Goal: Transaction & Acquisition: Purchase product/service

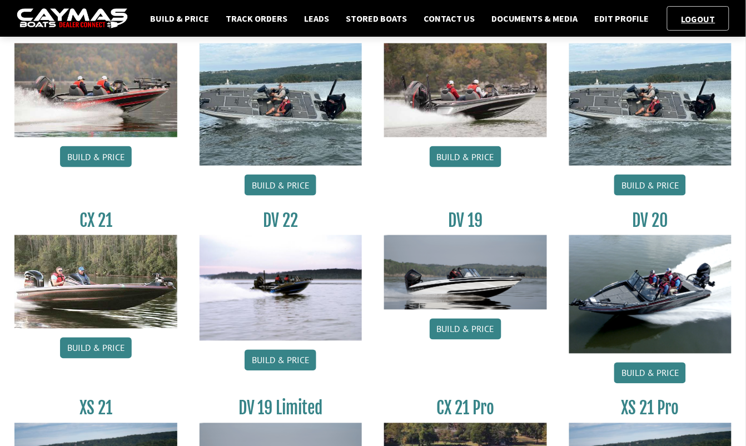
scroll to position [268, 0]
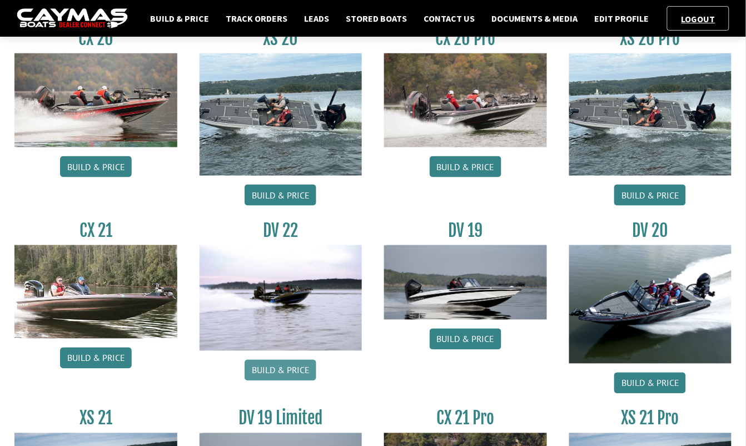
click at [279, 375] on link "Build & Price" at bounding box center [281, 370] width 72 height 21
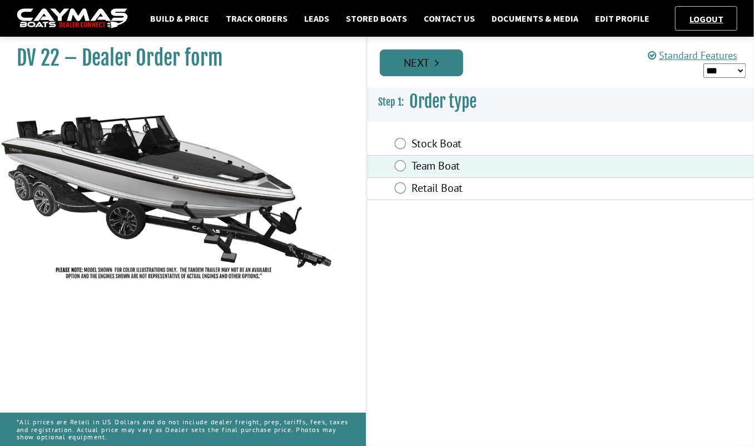
click at [426, 63] on link "Next" at bounding box center [421, 62] width 83 height 27
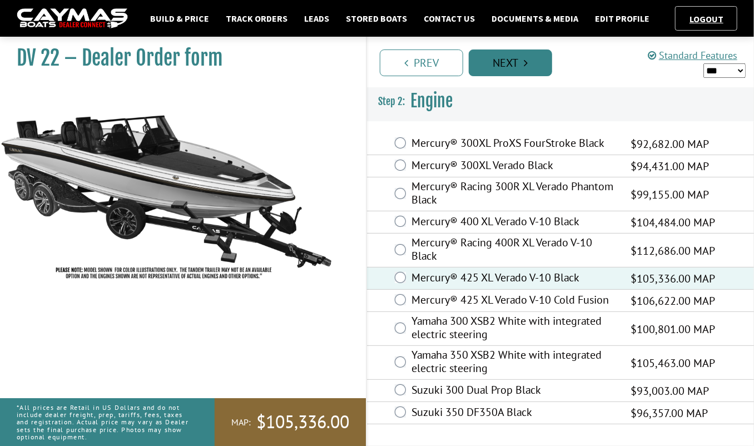
click at [516, 65] on link "Next" at bounding box center [510, 62] width 83 height 27
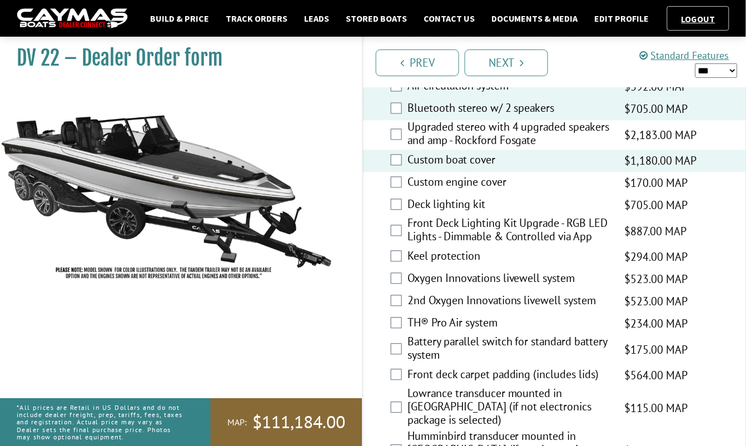
scroll to position [1465, 0]
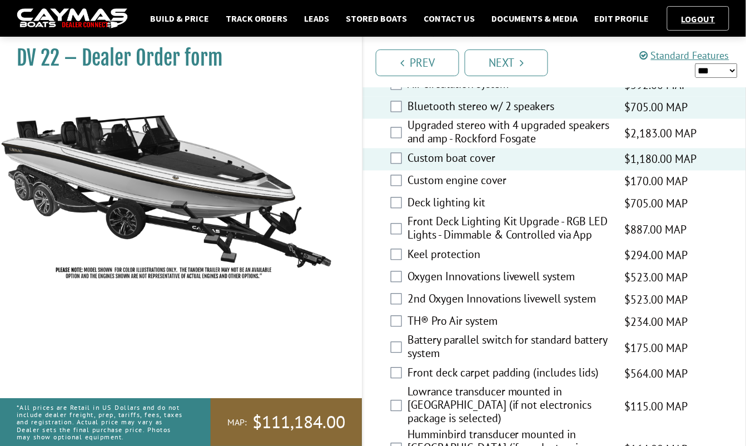
click at [402, 245] on div "Keel protection $294.00 MAP $347.00 MSRP $250.00 $294.00" at bounding box center [554, 256] width 383 height 22
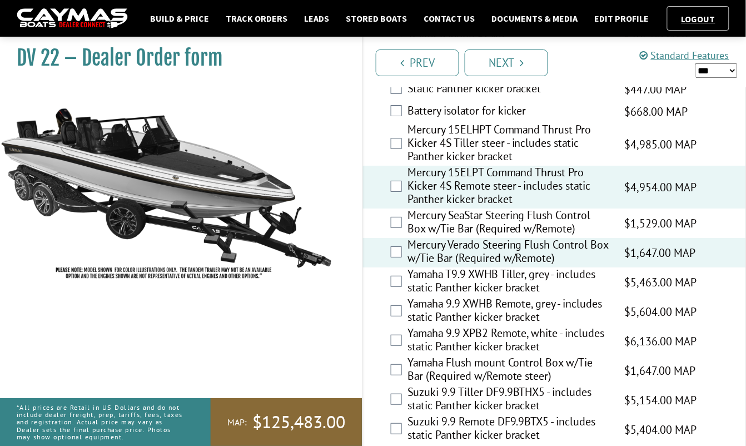
scroll to position [3087, 0]
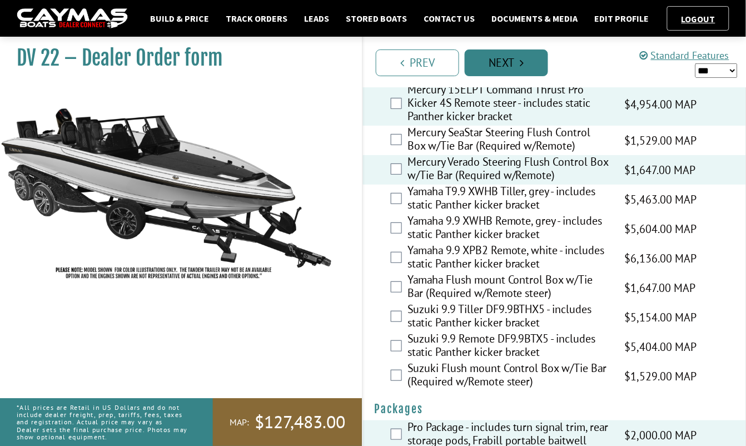
click at [485, 60] on link "Next" at bounding box center [506, 62] width 83 height 27
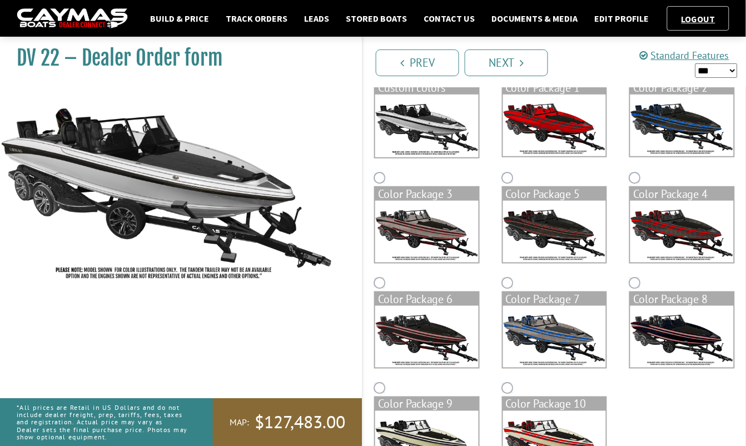
scroll to position [0, 0]
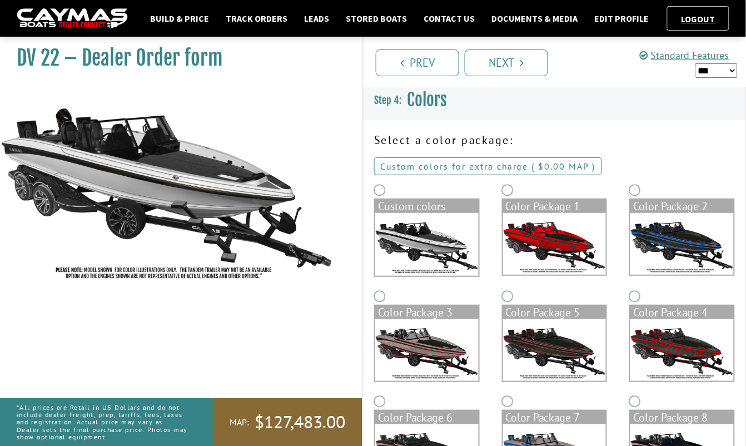
click at [477, 168] on link "Custom colors for extra charge ( $0.00 $0.00 MSRP $0.00 MAP $0.00 )" at bounding box center [488, 166] width 228 height 18
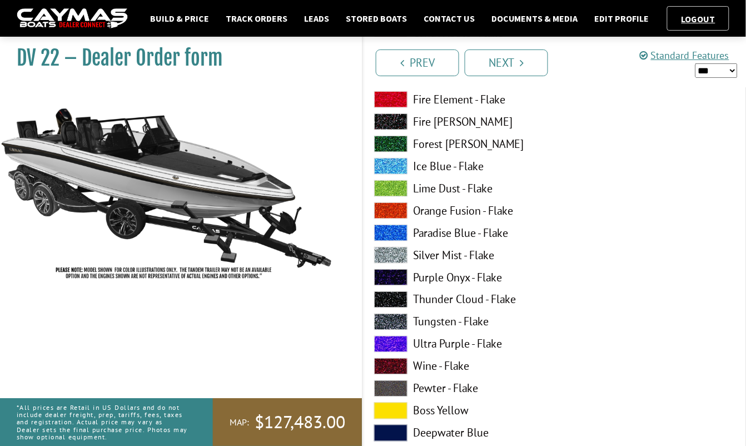
scroll to position [227, 0]
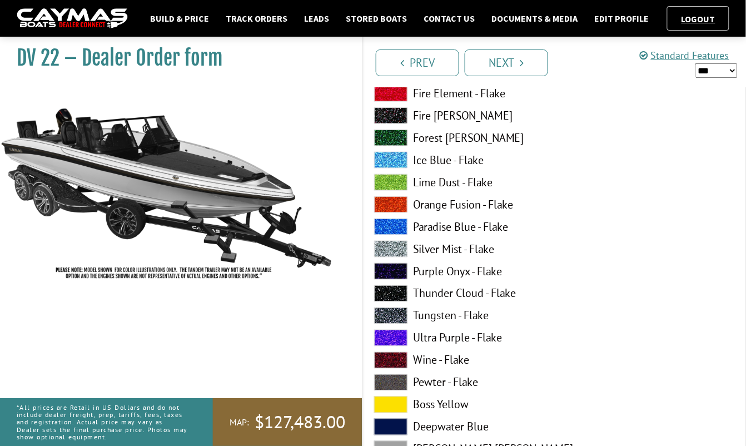
click at [485, 293] on label "Thunder Cloud - Flake" at bounding box center [459, 293] width 170 height 17
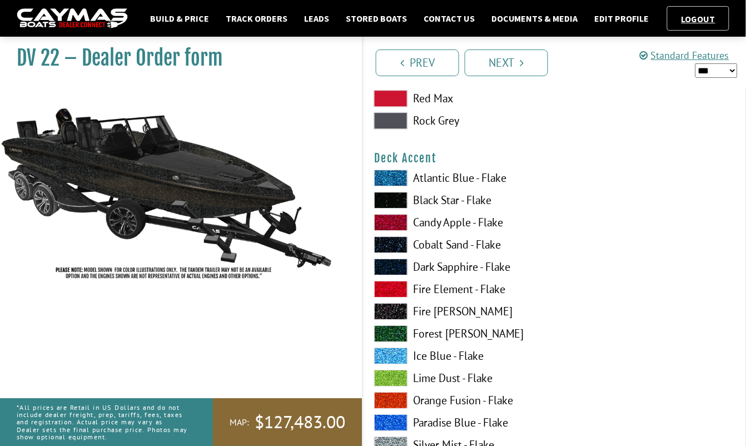
scroll to position [733, 0]
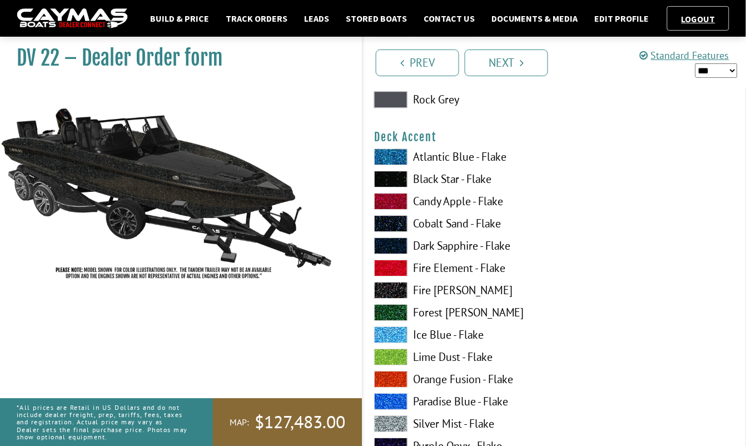
click at [479, 376] on label "Orange Fusion - Flake" at bounding box center [459, 379] width 170 height 17
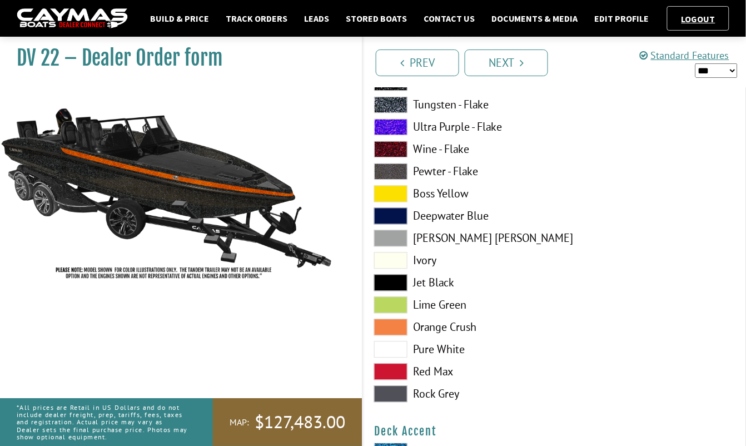
scroll to position [429, 0]
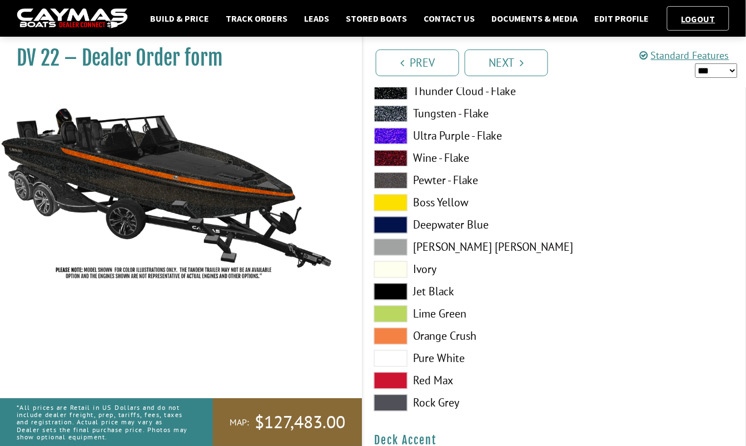
click at [395, 400] on span at bounding box center [390, 403] width 33 height 17
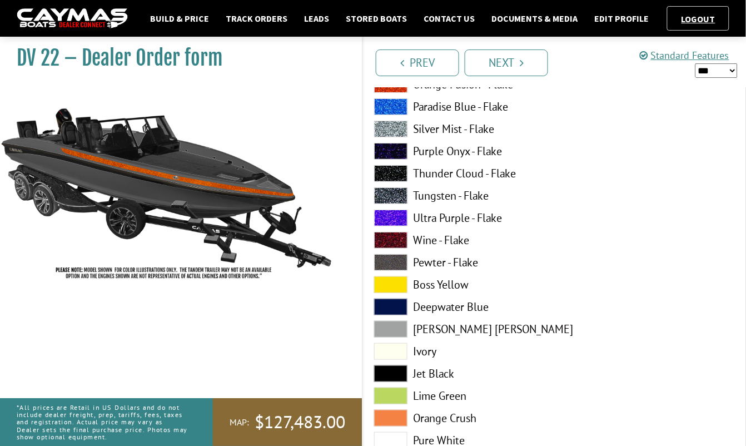
scroll to position [1036, 0]
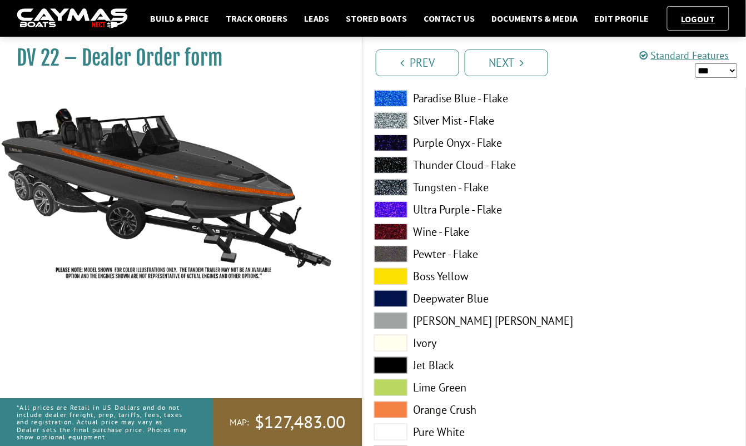
click at [390, 411] on span at bounding box center [390, 409] width 33 height 17
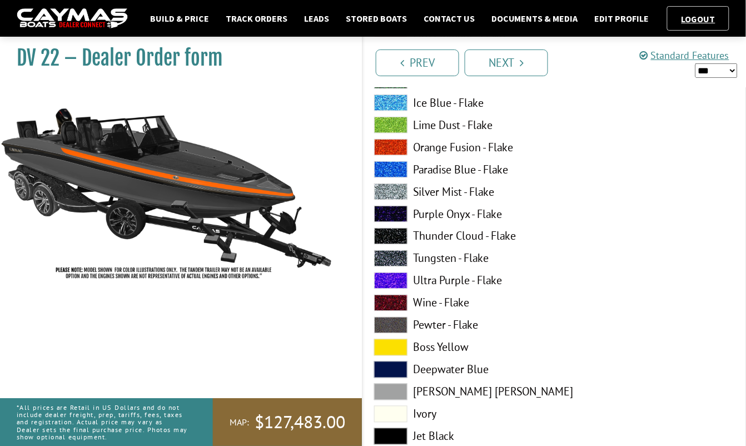
scroll to position [252, 0]
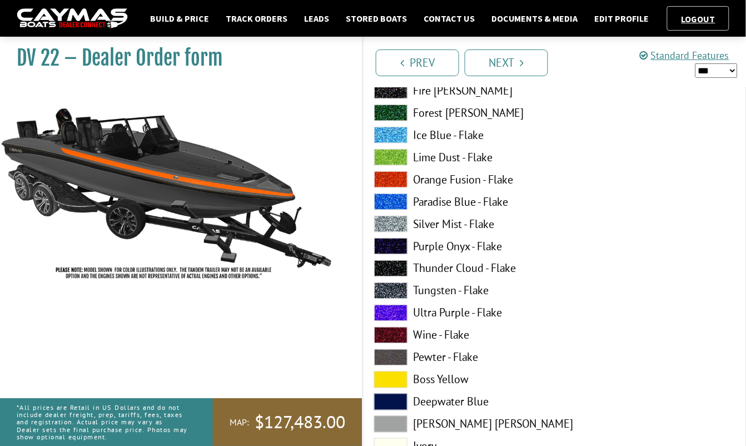
click at [420, 269] on label "Thunder Cloud - Flake" at bounding box center [459, 268] width 170 height 17
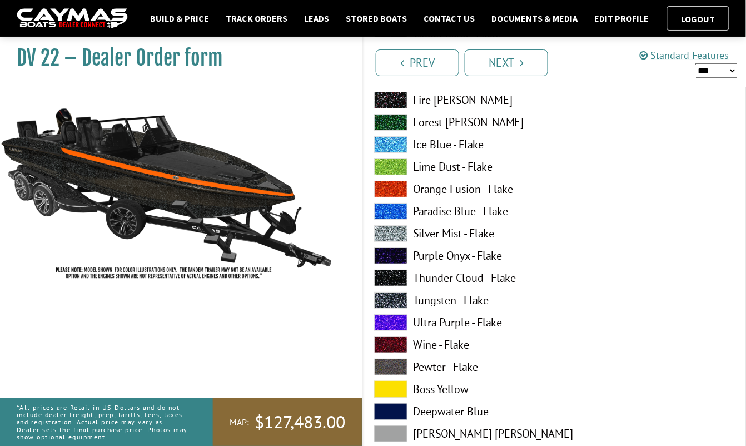
scroll to position [859, 0]
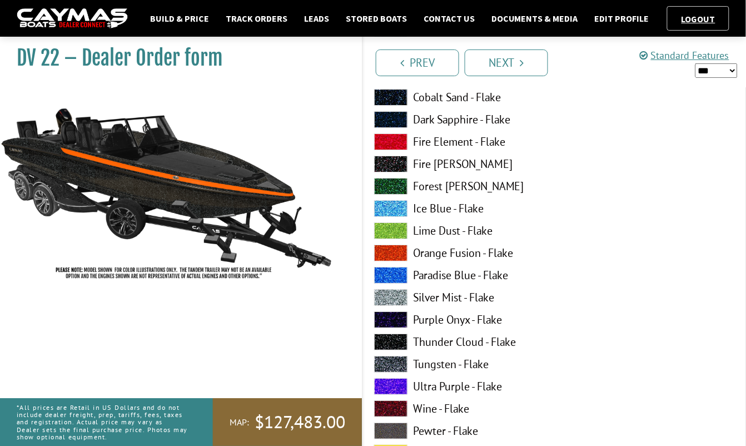
click at [434, 255] on label "Orange Fusion - Flake" at bounding box center [459, 253] width 170 height 17
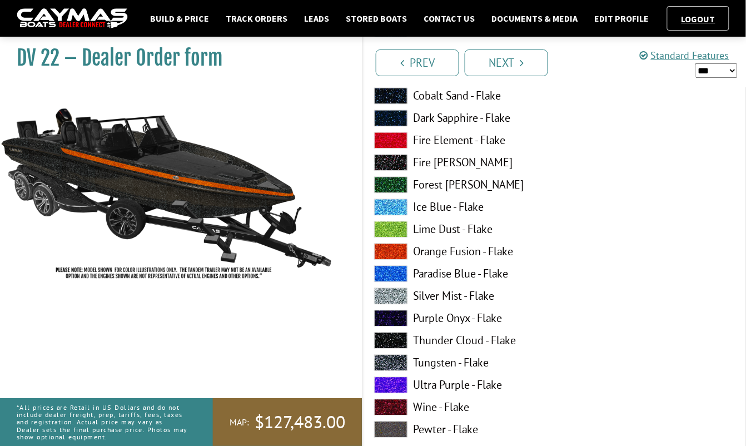
scroll to position [1541, 0]
click at [444, 294] on label "Silver Mist - Flake" at bounding box center [459, 295] width 170 height 17
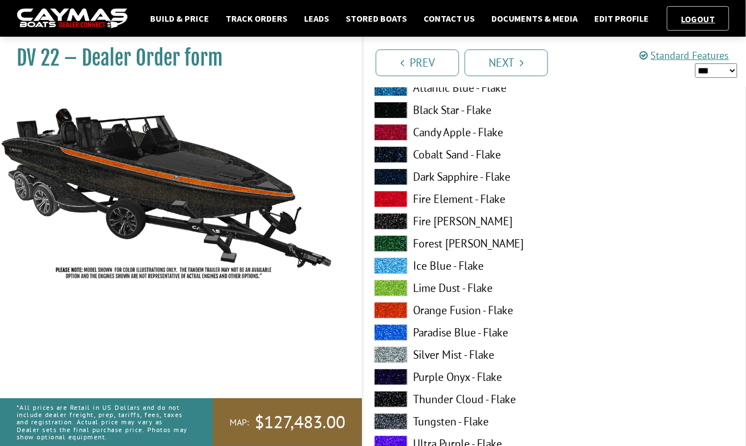
scroll to position [1945, 0]
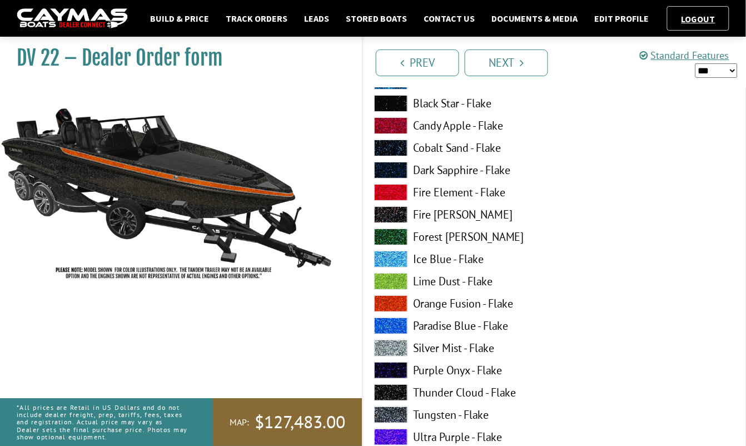
click at [454, 395] on label "Thunder Cloud - Flake" at bounding box center [459, 392] width 170 height 17
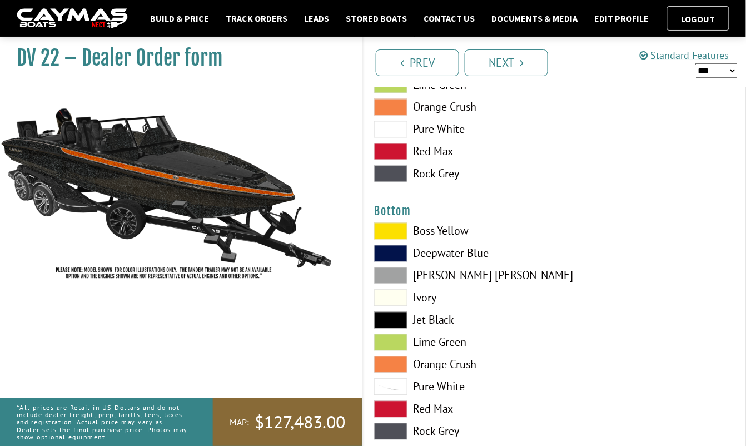
scroll to position [2476, 0]
click at [444, 316] on label "Jet Black" at bounding box center [459, 319] width 170 height 17
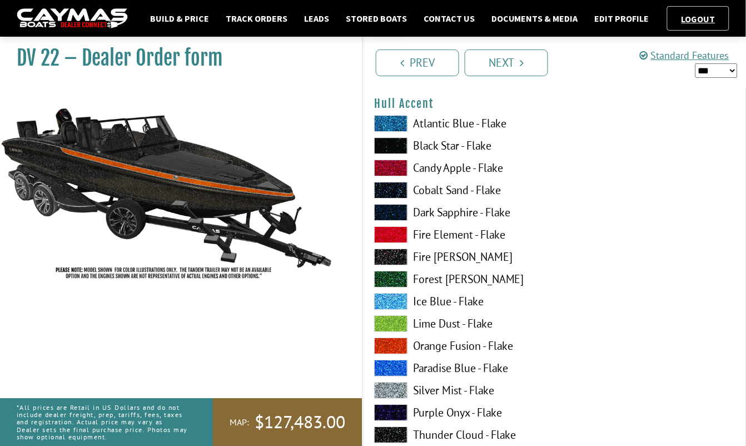
scroll to position [2855, 0]
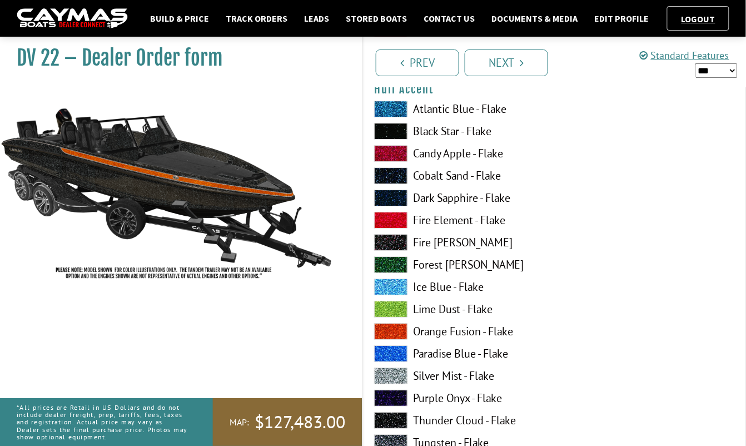
click at [447, 334] on label "Orange Fusion - Flake" at bounding box center [459, 331] width 170 height 17
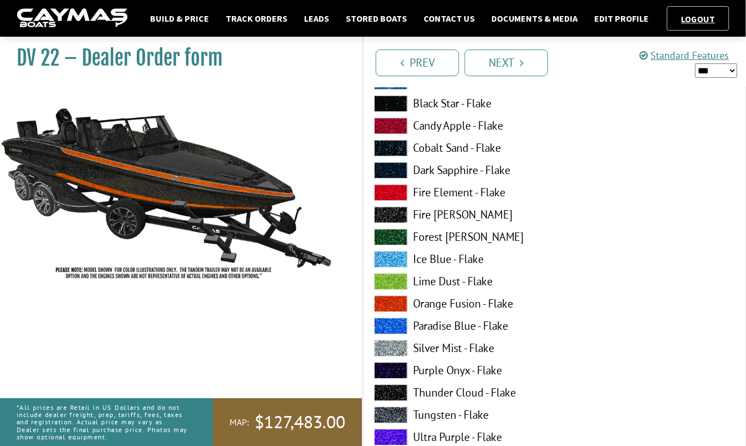
scroll to position [3562, 0]
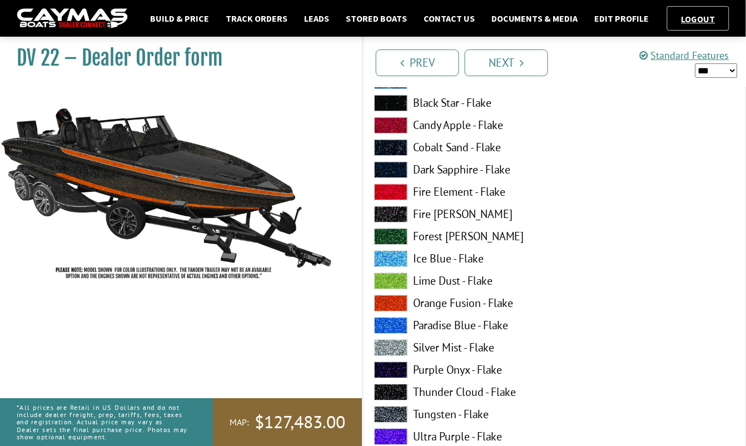
click at [460, 347] on label "Silver Mist - Flake" at bounding box center [459, 348] width 170 height 17
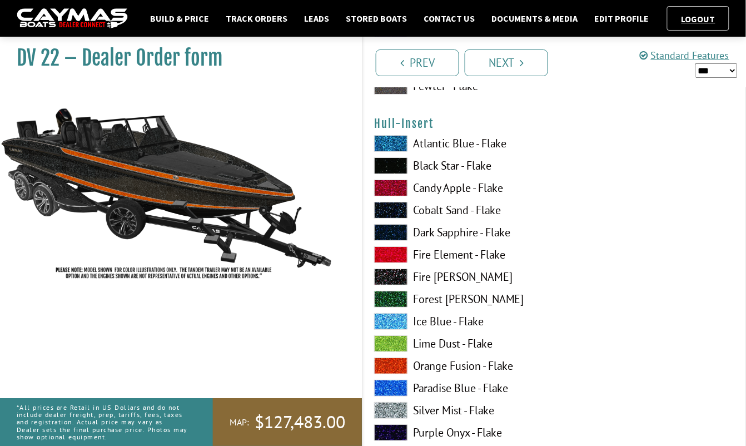
scroll to position [3967, 0]
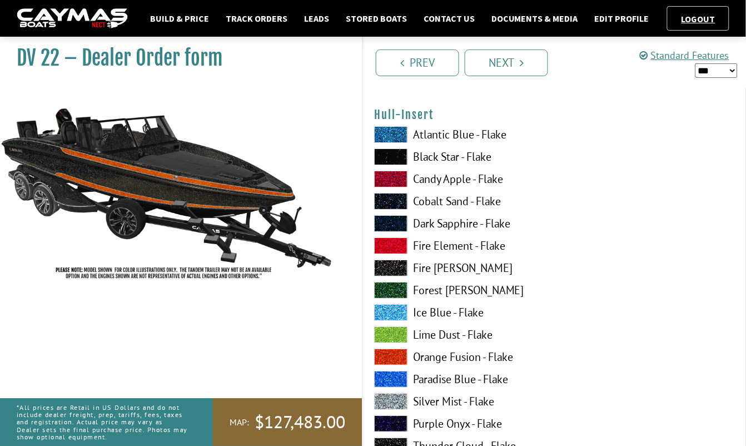
click at [454, 354] on label "Orange Fusion - Flake" at bounding box center [459, 357] width 170 height 17
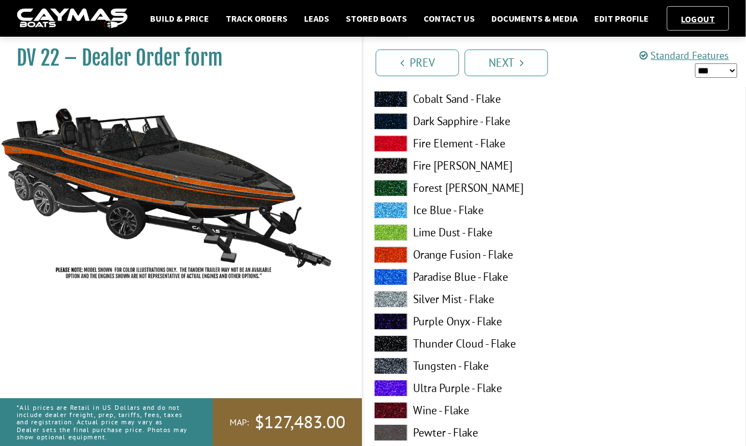
scroll to position [4750, 0]
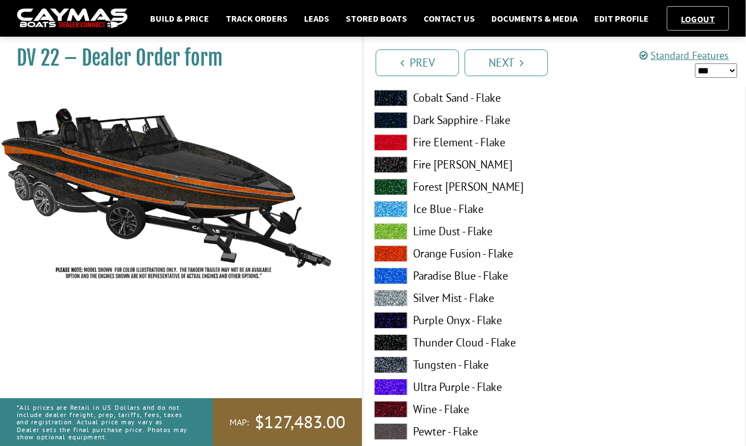
click at [470, 297] on label "Silver Mist - Flake" at bounding box center [459, 298] width 170 height 17
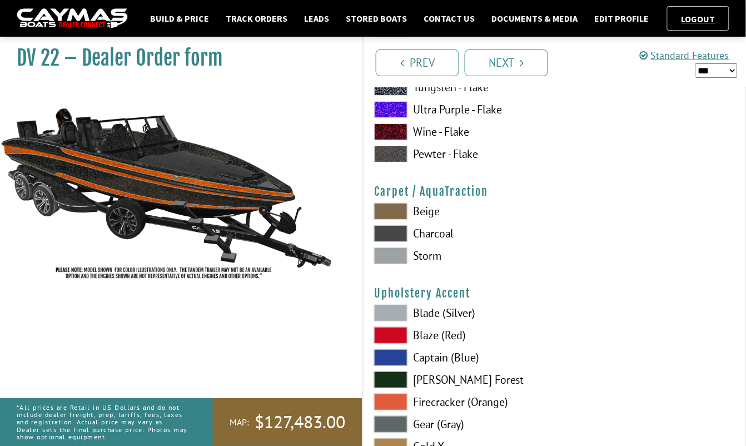
scroll to position [5028, 0]
click at [435, 233] on label "Charcoal" at bounding box center [459, 233] width 170 height 17
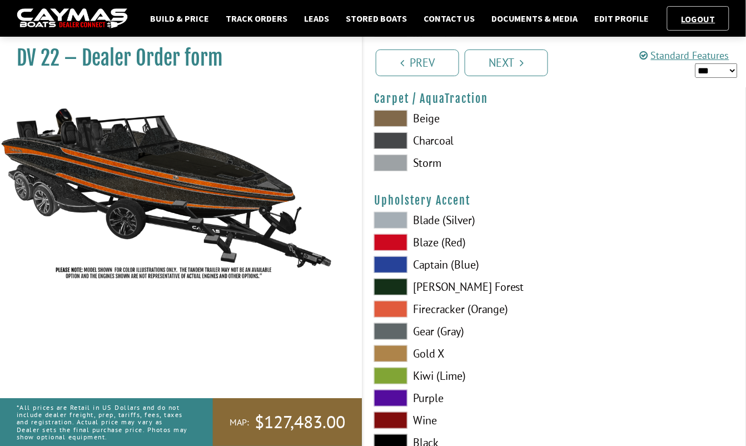
scroll to position [5129, 0]
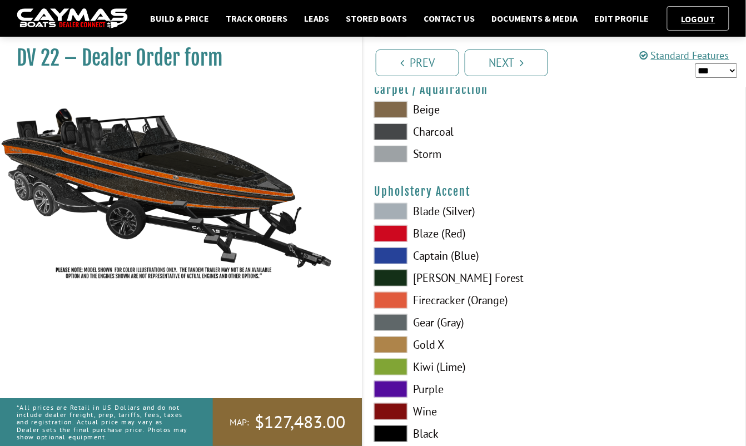
click at [459, 300] on label "Firecracker (Orange)" at bounding box center [459, 300] width 170 height 17
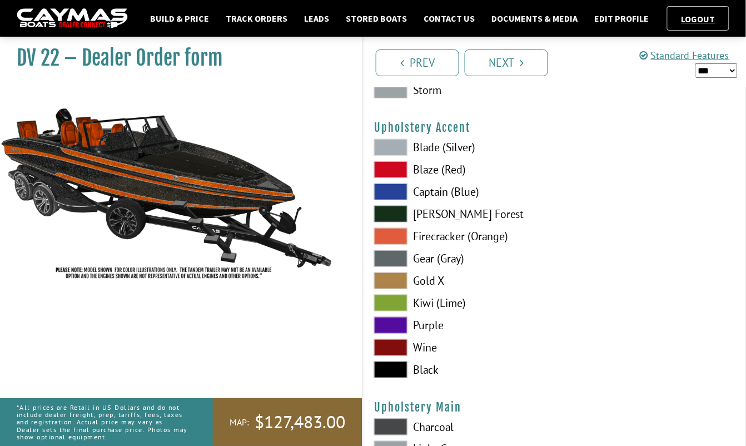
scroll to position [5204, 0]
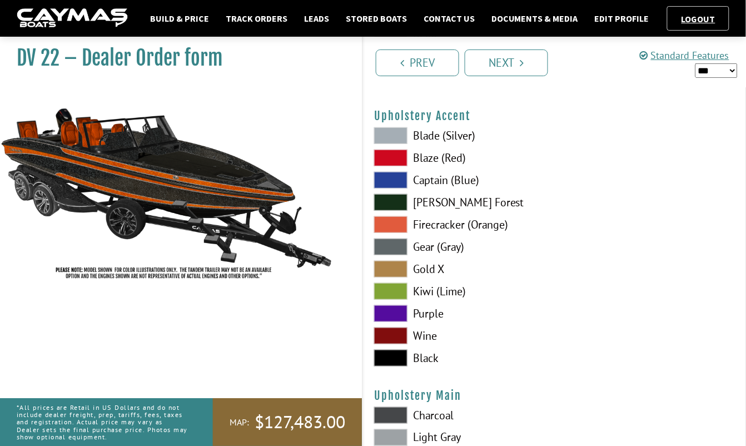
click at [436, 136] on label "Blade (Silver)" at bounding box center [459, 135] width 170 height 17
click at [428, 242] on label "Gear (Gray)" at bounding box center [459, 246] width 170 height 17
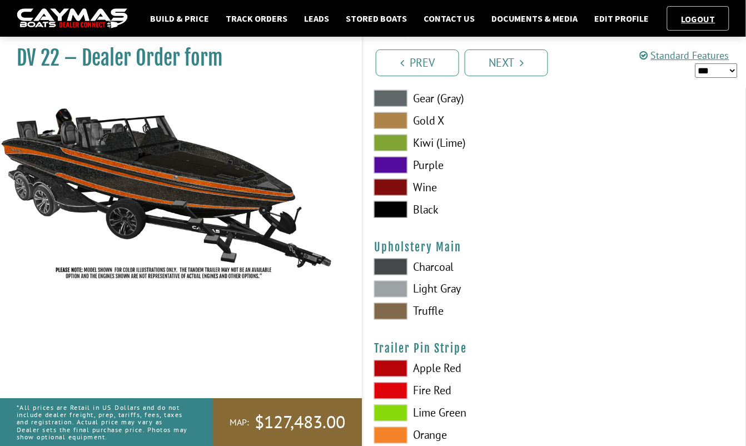
scroll to position [5356, 0]
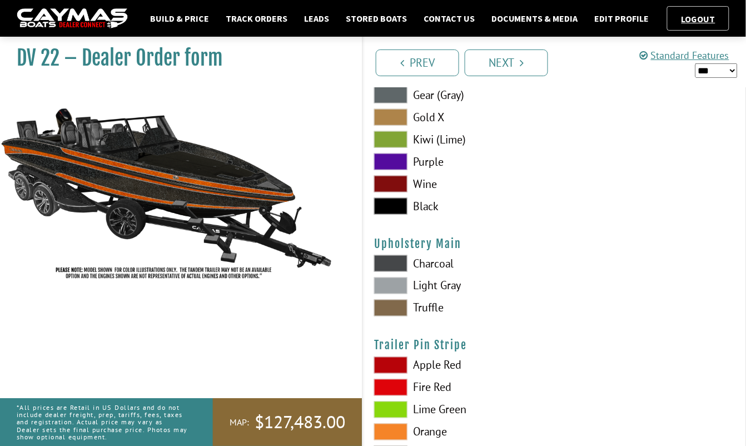
click at [432, 284] on label "Light Gray" at bounding box center [459, 285] width 170 height 17
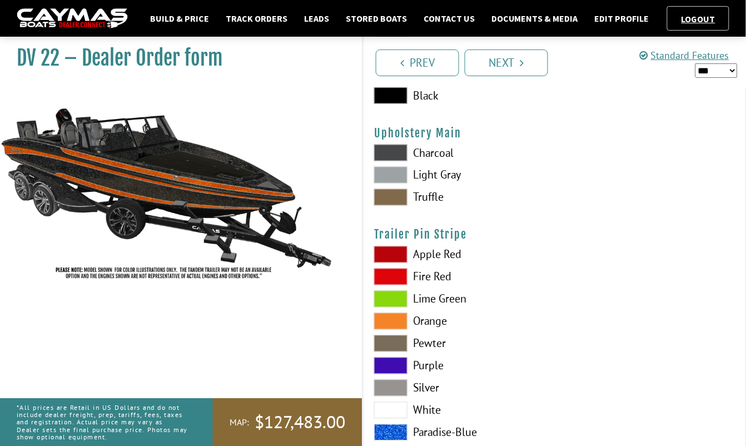
scroll to position [5482, 0]
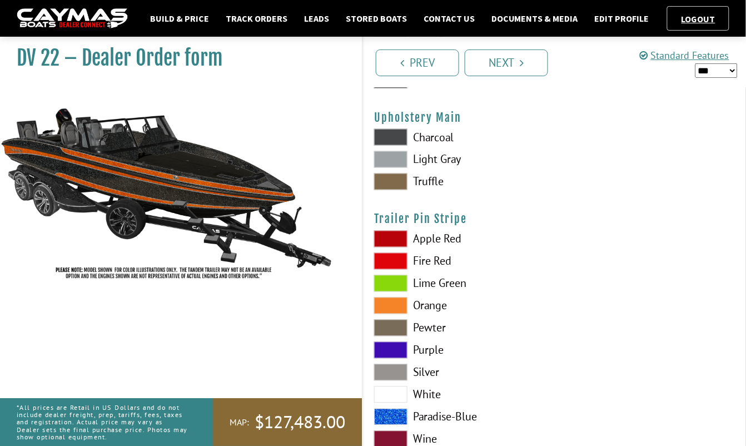
click at [432, 303] on label "Orange" at bounding box center [459, 305] width 170 height 17
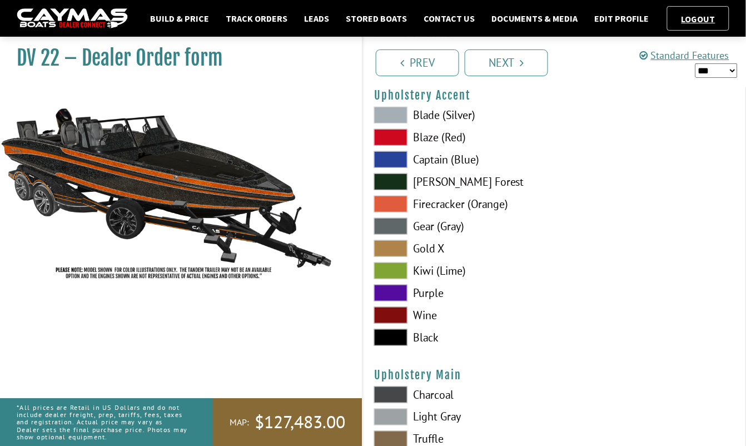
scroll to position [5214, 0]
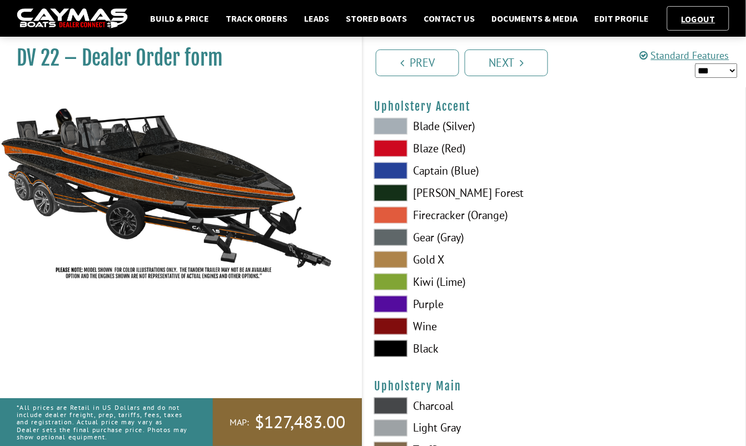
click at [455, 215] on label "Firecracker (Orange)" at bounding box center [459, 215] width 170 height 17
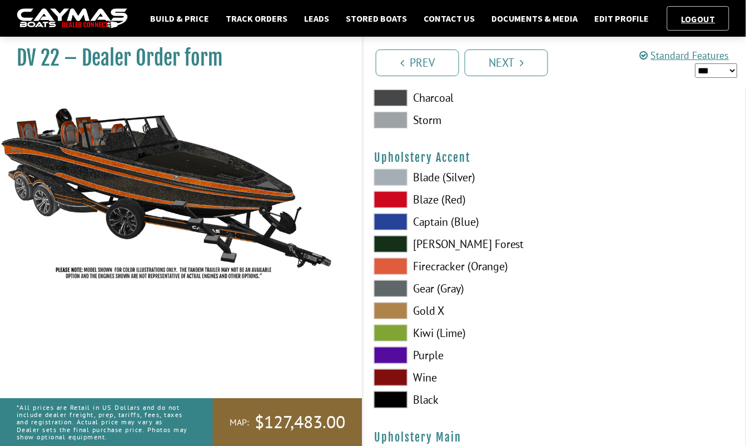
scroll to position [5163, 0]
click at [450, 288] on label "Gear (Gray)" at bounding box center [459, 288] width 170 height 17
click at [442, 261] on label "Firecracker (Orange)" at bounding box center [459, 265] width 170 height 17
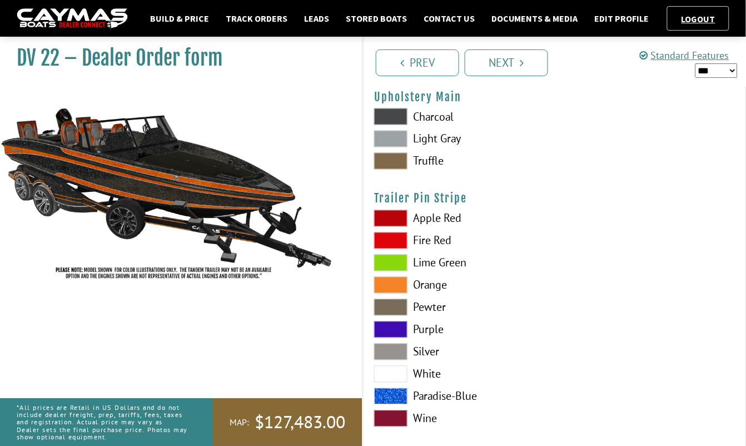
scroll to position [5517, 0]
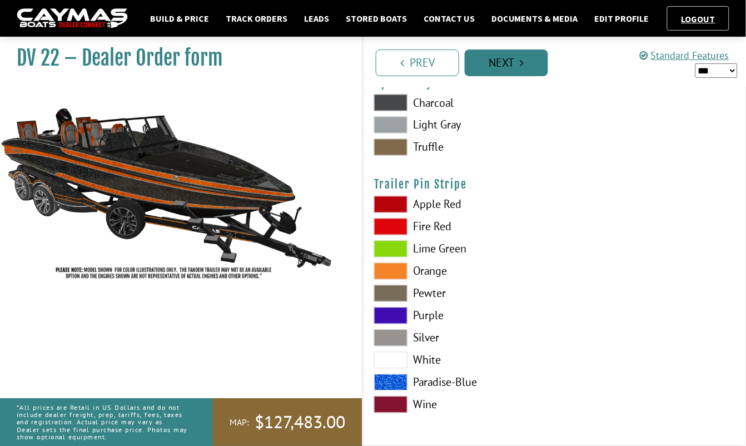
click at [505, 66] on link "Next" at bounding box center [506, 62] width 83 height 27
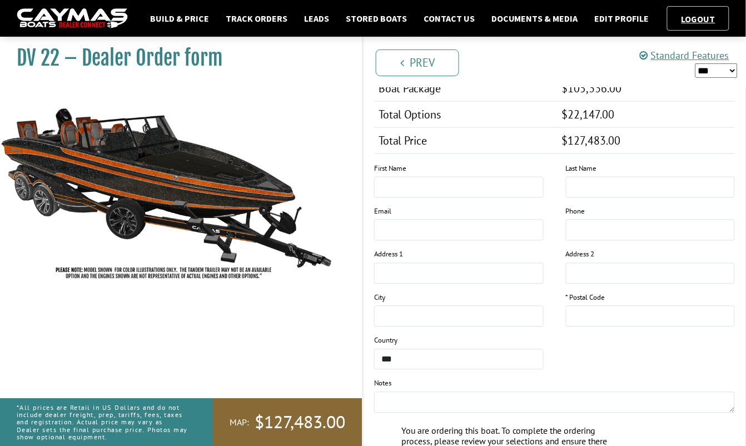
scroll to position [1460, 0]
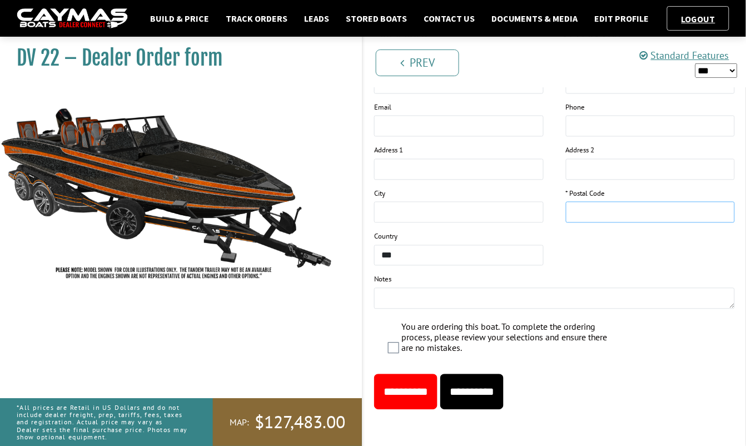
click at [604, 202] on input "text" at bounding box center [651, 212] width 170 height 21
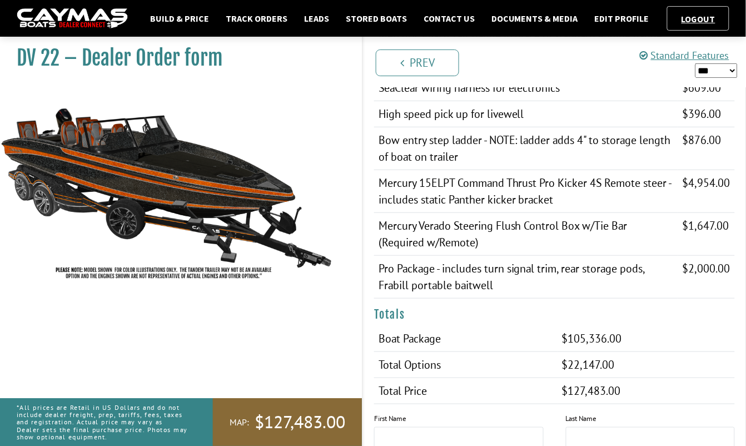
scroll to position [1233, 0]
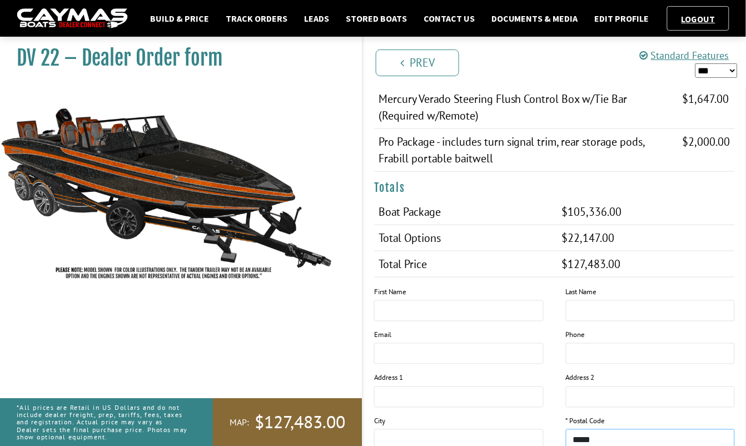
type input "*****"
click at [444, 306] on input "text" at bounding box center [459, 310] width 170 height 21
type input "******"
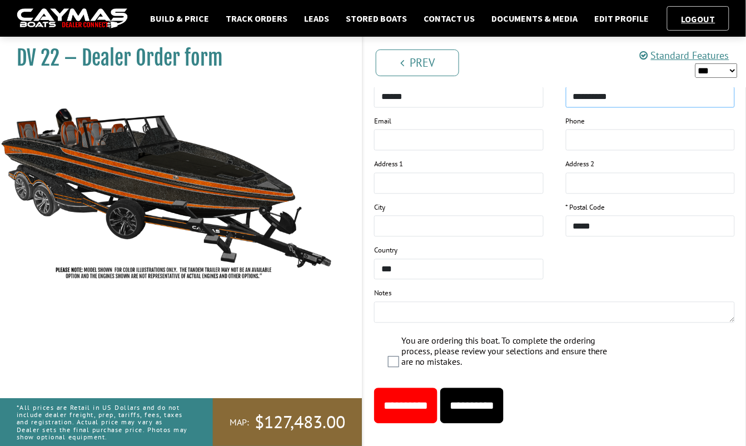
scroll to position [1460, 0]
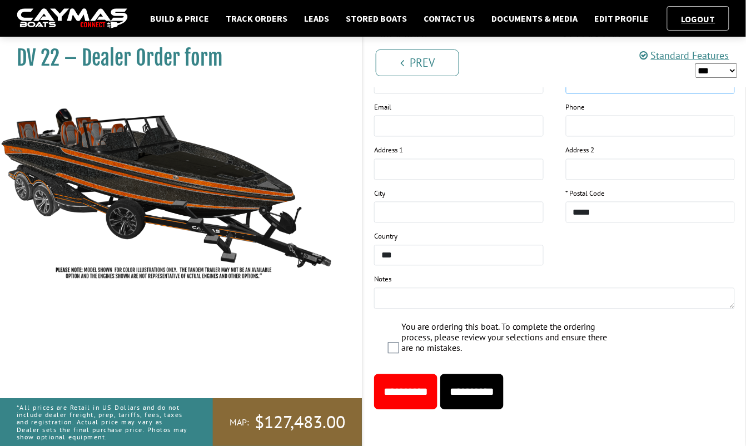
type input "**********"
click at [504, 384] on input "**********" at bounding box center [471, 392] width 63 height 36
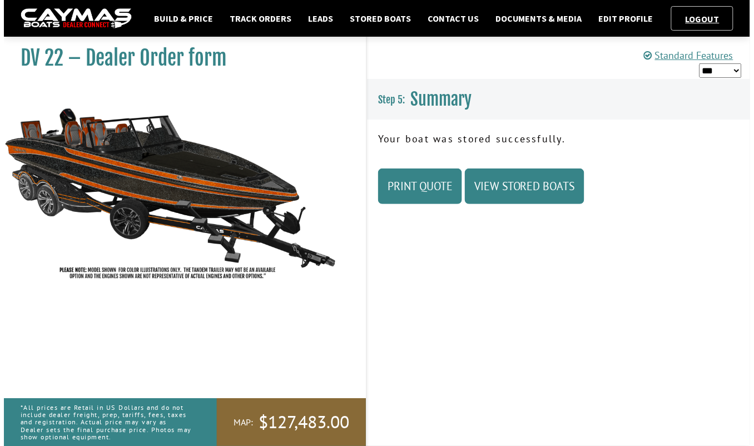
scroll to position [0, 0]
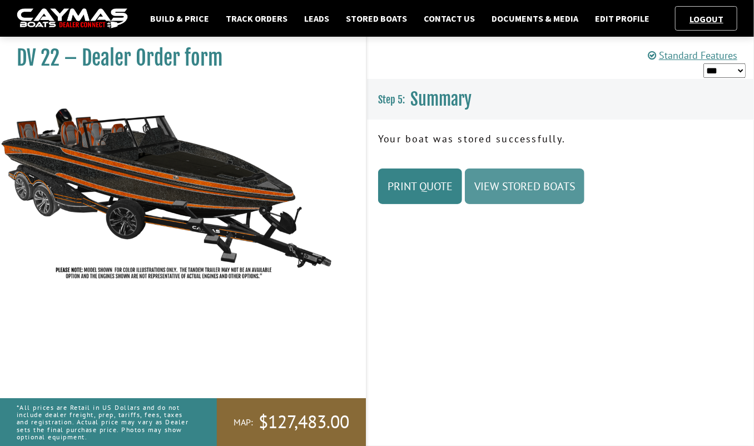
click at [519, 191] on link "View Stored Boats" at bounding box center [525, 186] width 120 height 36
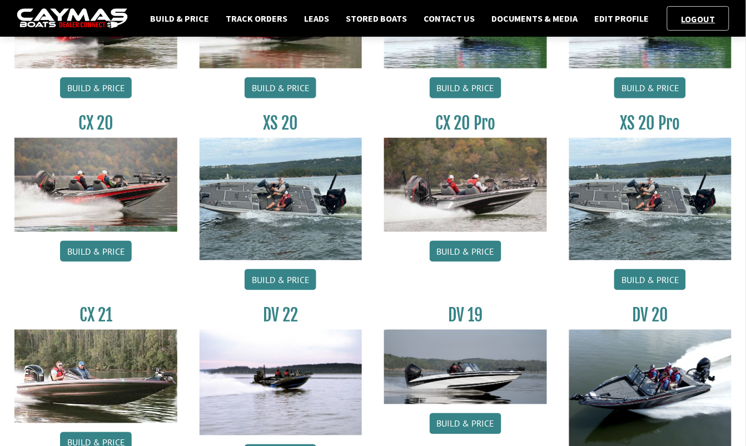
scroll to position [252, 0]
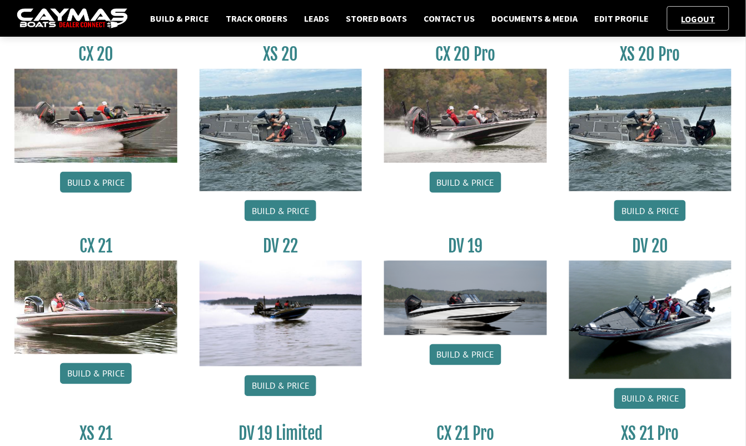
click at [633, 331] on img at bounding box center [650, 320] width 163 height 118
click at [648, 402] on link "Build & Price" at bounding box center [650, 398] width 72 height 21
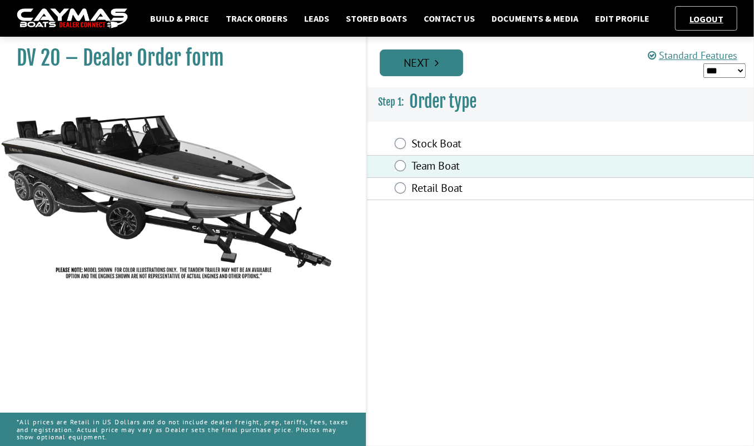
click at [429, 66] on link "Next" at bounding box center [421, 62] width 83 height 27
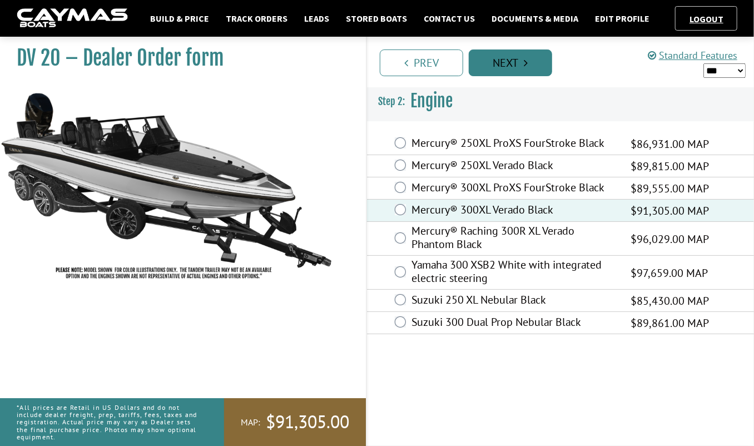
click at [528, 65] on link "Next" at bounding box center [510, 62] width 83 height 27
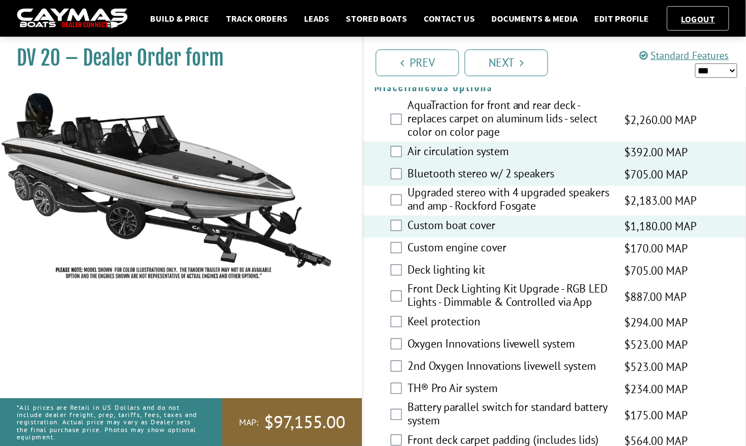
scroll to position [1566, 0]
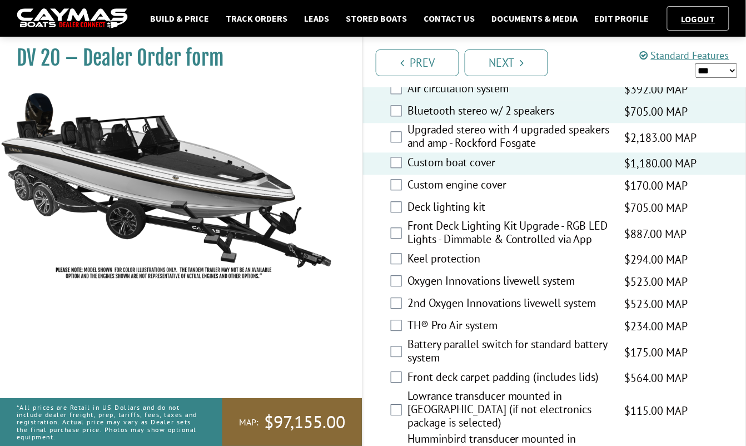
click at [393, 248] on div "Keel protection $294.00 MAP $347.00 MSRP $250.00 $294.00" at bounding box center [554, 259] width 383 height 22
click at [399, 248] on div "Keel protection $294.00 MAP $347.00 MSRP $250.00 $294.00" at bounding box center [554, 259] width 383 height 22
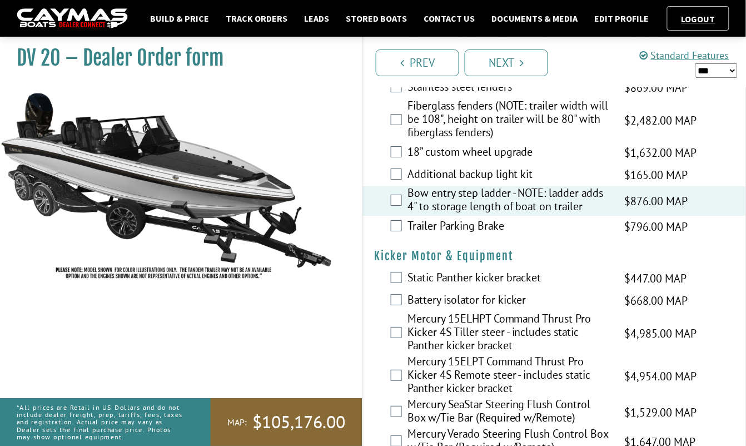
scroll to position [2930, 0]
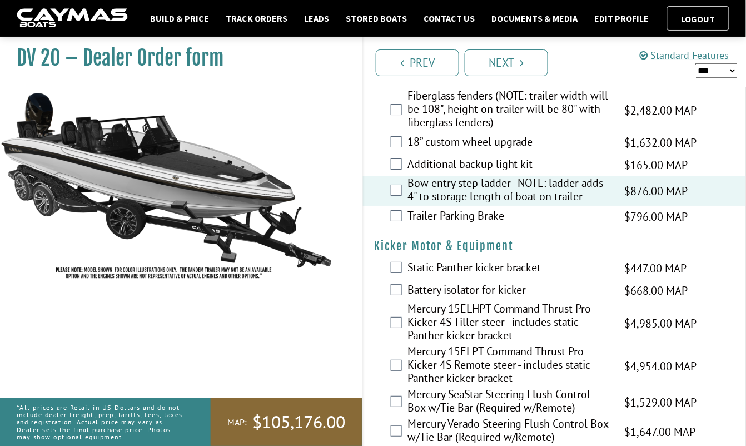
click at [397, 345] on div "Mercury 15ELPT Command Thrust Pro Kicker 4S Remote steer - includes static Pant…" at bounding box center [554, 366] width 383 height 43
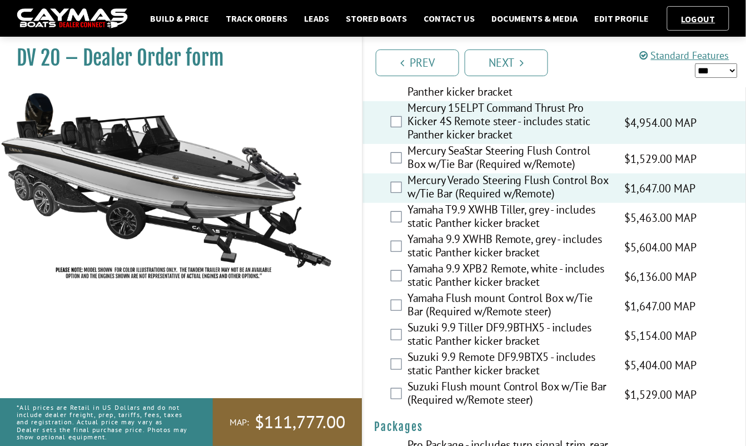
scroll to position [3192, 0]
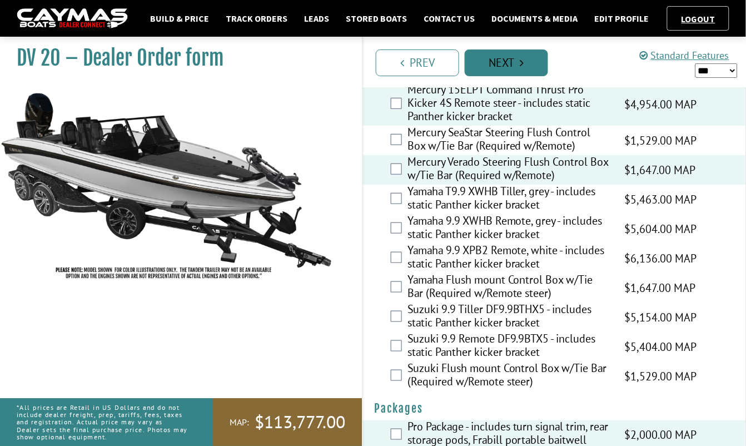
click at [504, 61] on link "Next" at bounding box center [506, 62] width 83 height 27
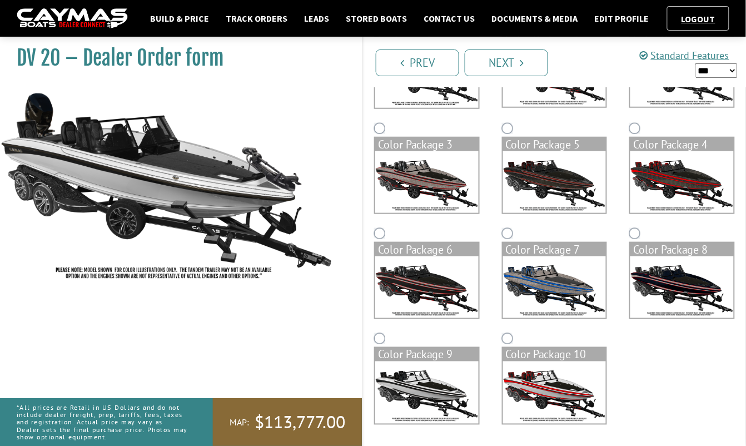
scroll to position [169, 0]
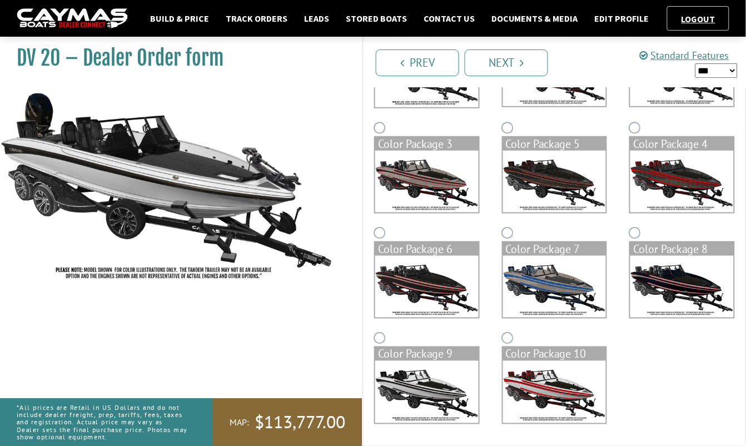
click at [459, 269] on img at bounding box center [426, 287] width 103 height 62
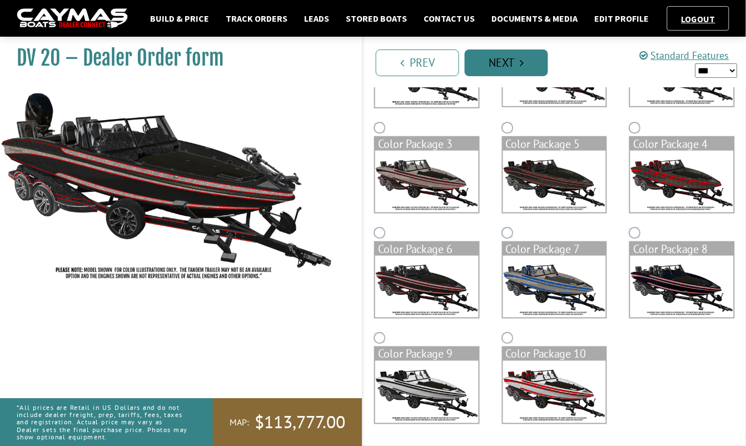
click at [514, 66] on link "Next" at bounding box center [506, 62] width 83 height 27
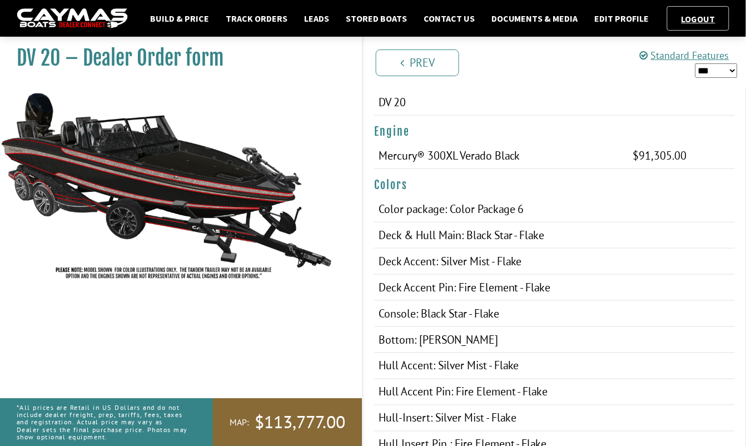
scroll to position [0, 0]
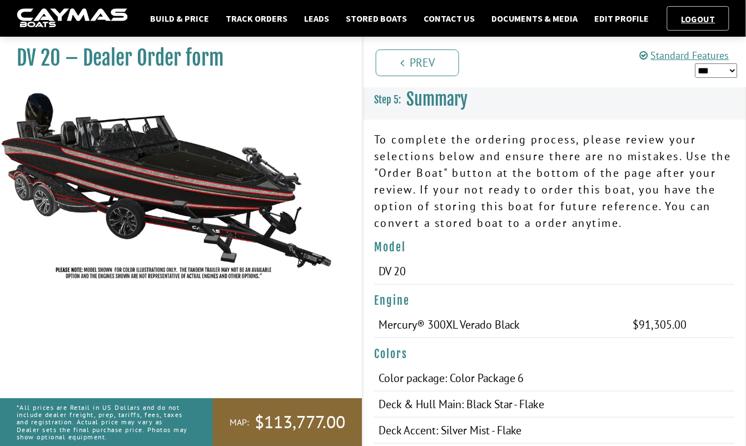
click at [723, 66] on select "*** ****** ******" at bounding box center [716, 70] width 42 height 14
select select "*"
click at [695, 63] on select "*** ****** ******" at bounding box center [716, 70] width 42 height 14
